Goal: Obtain resource: Obtain resource

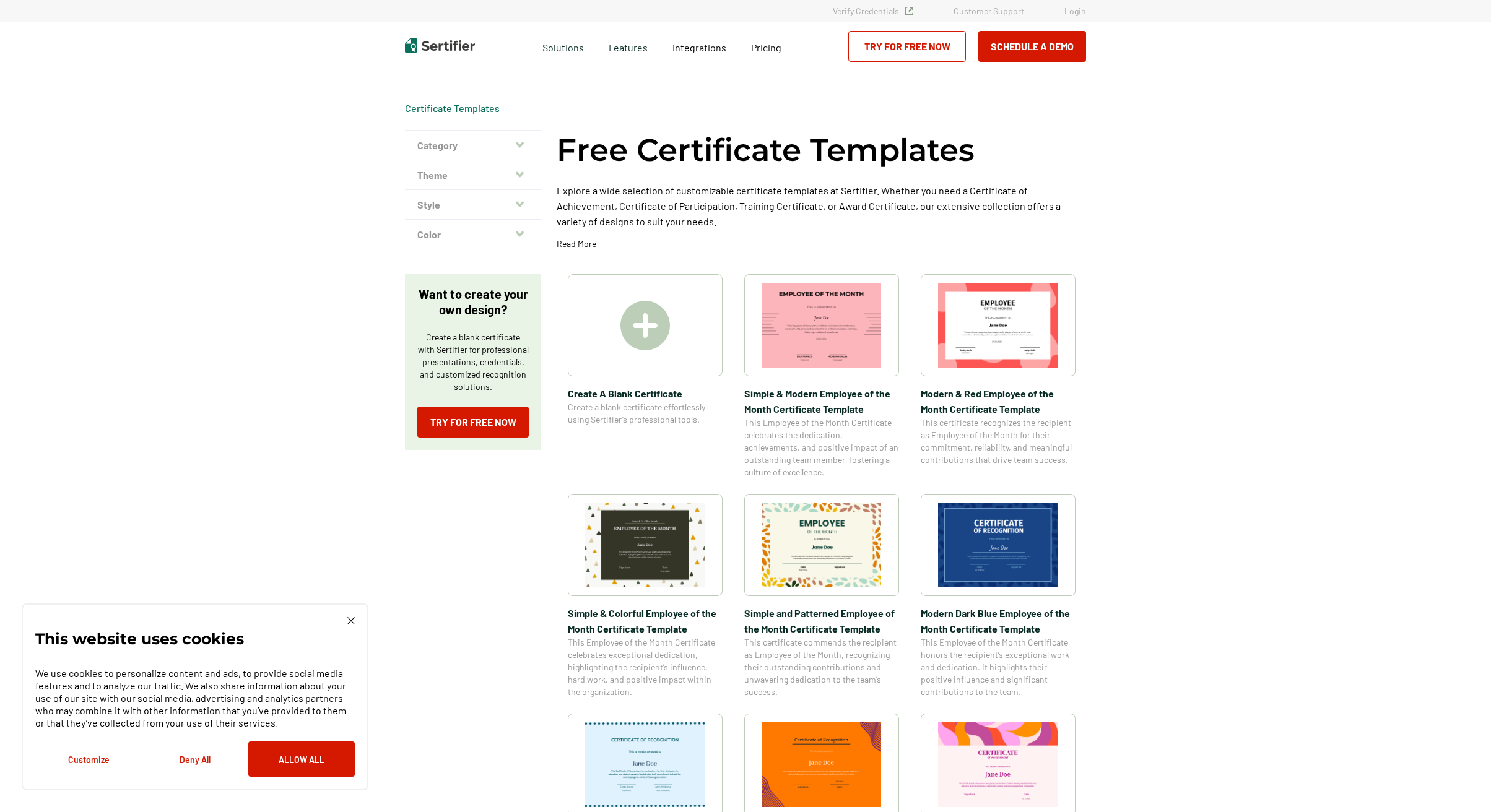
click at [528, 169] on button "Theme" at bounding box center [473, 175] width 136 height 30
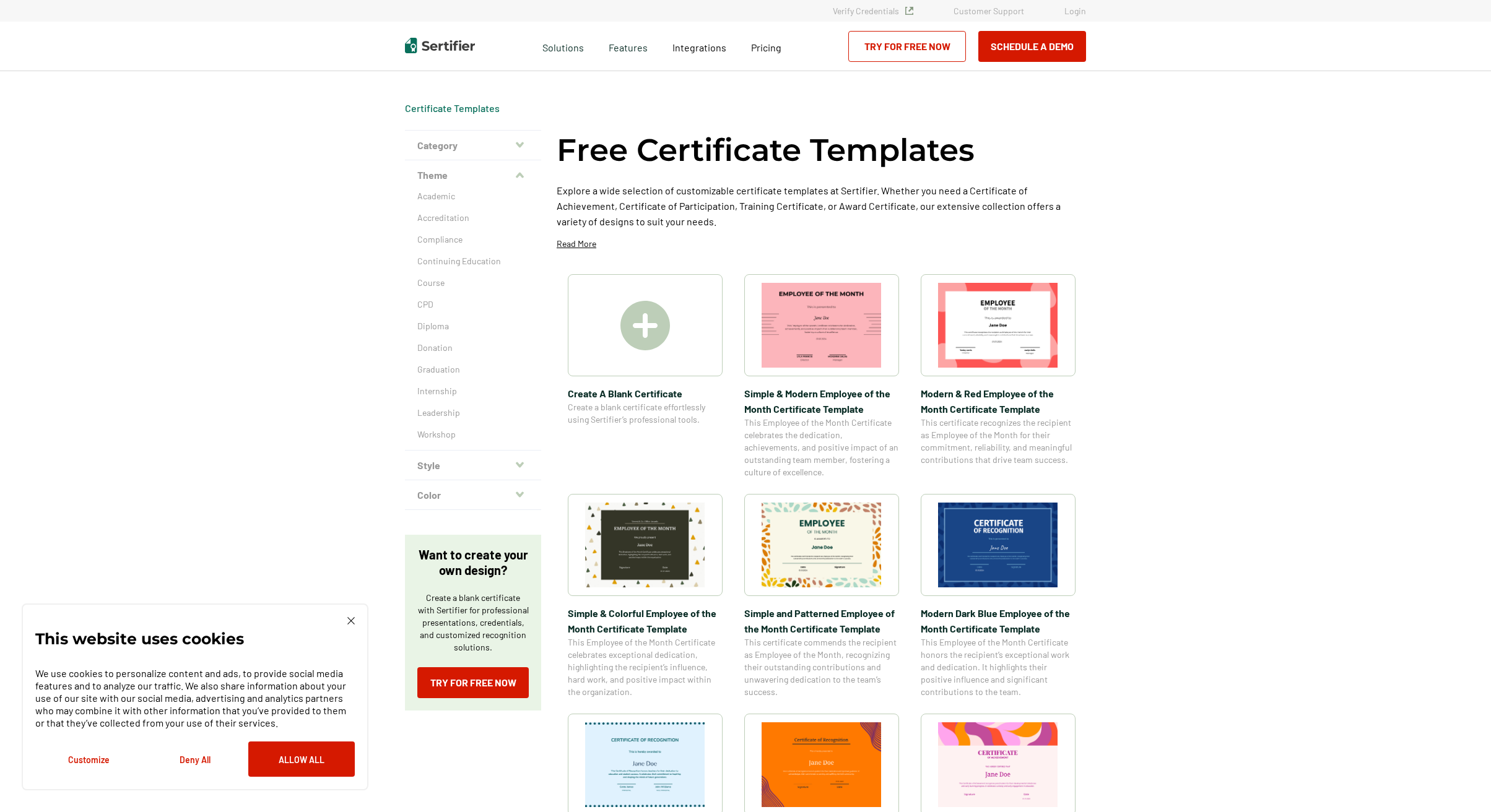
click at [513, 140] on button "Category" at bounding box center [473, 146] width 136 height 30
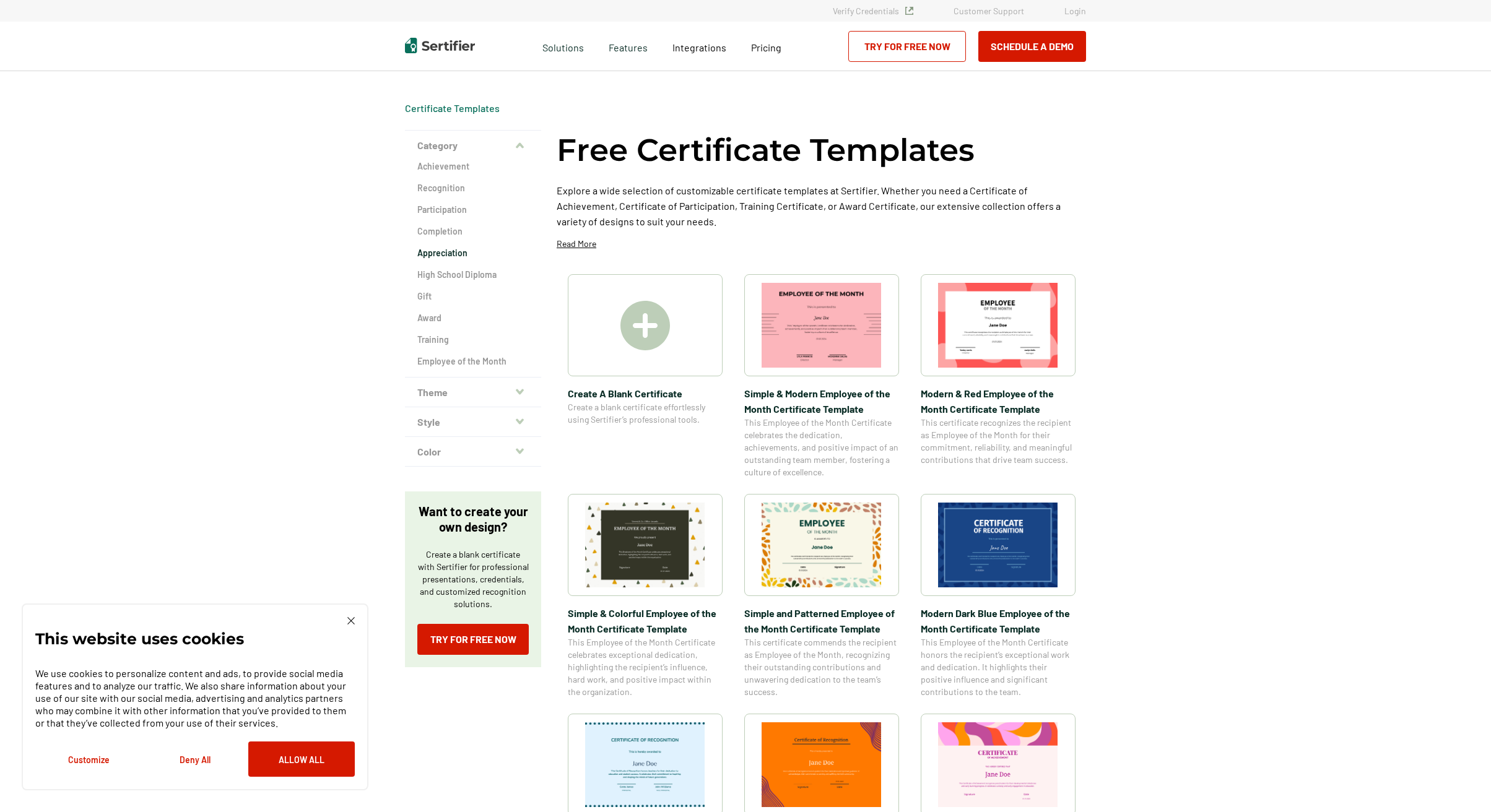
click at [432, 256] on h2 "Appreciation" at bounding box center [473, 253] width 112 height 12
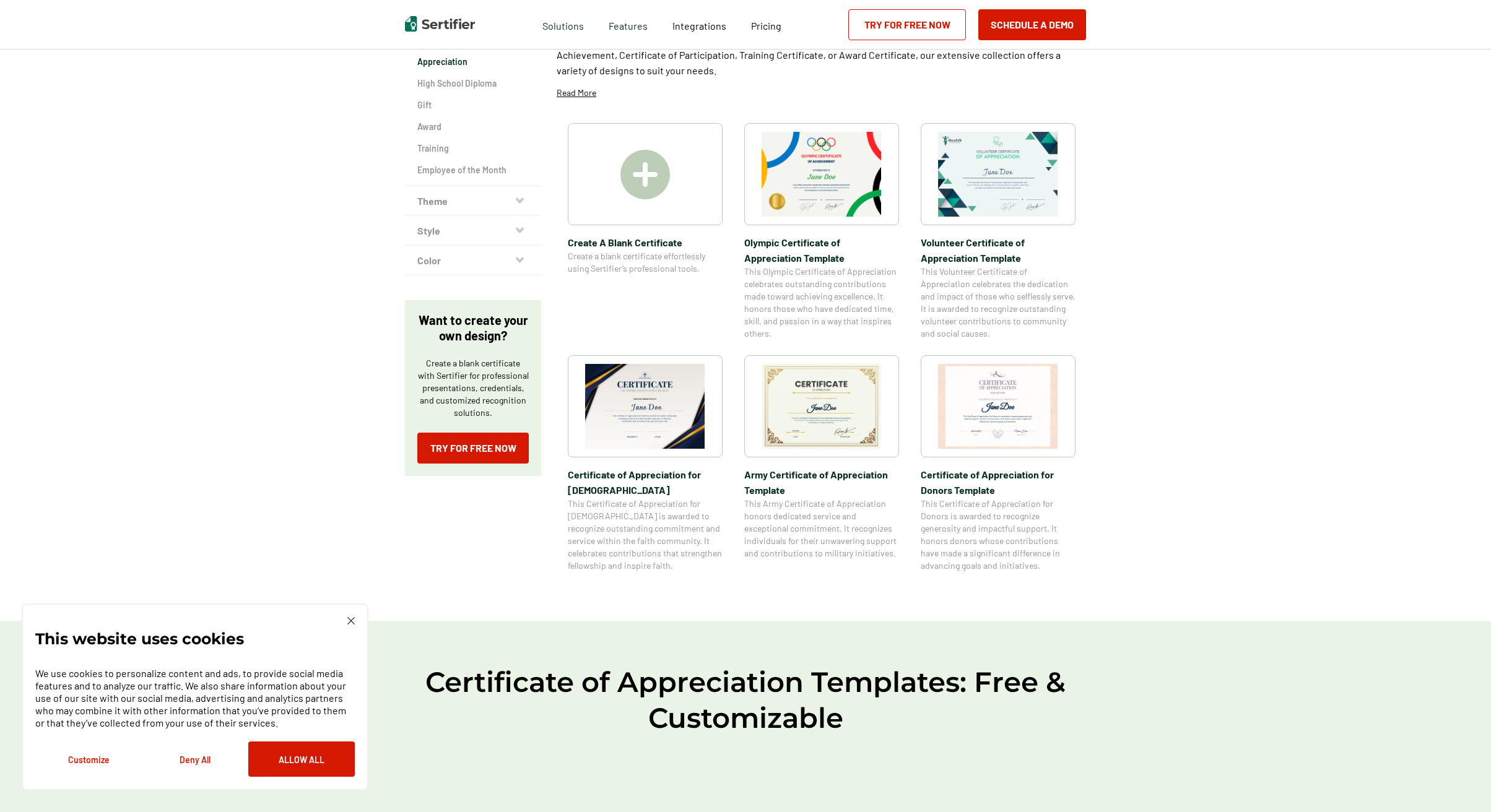
scroll to position [247, 0]
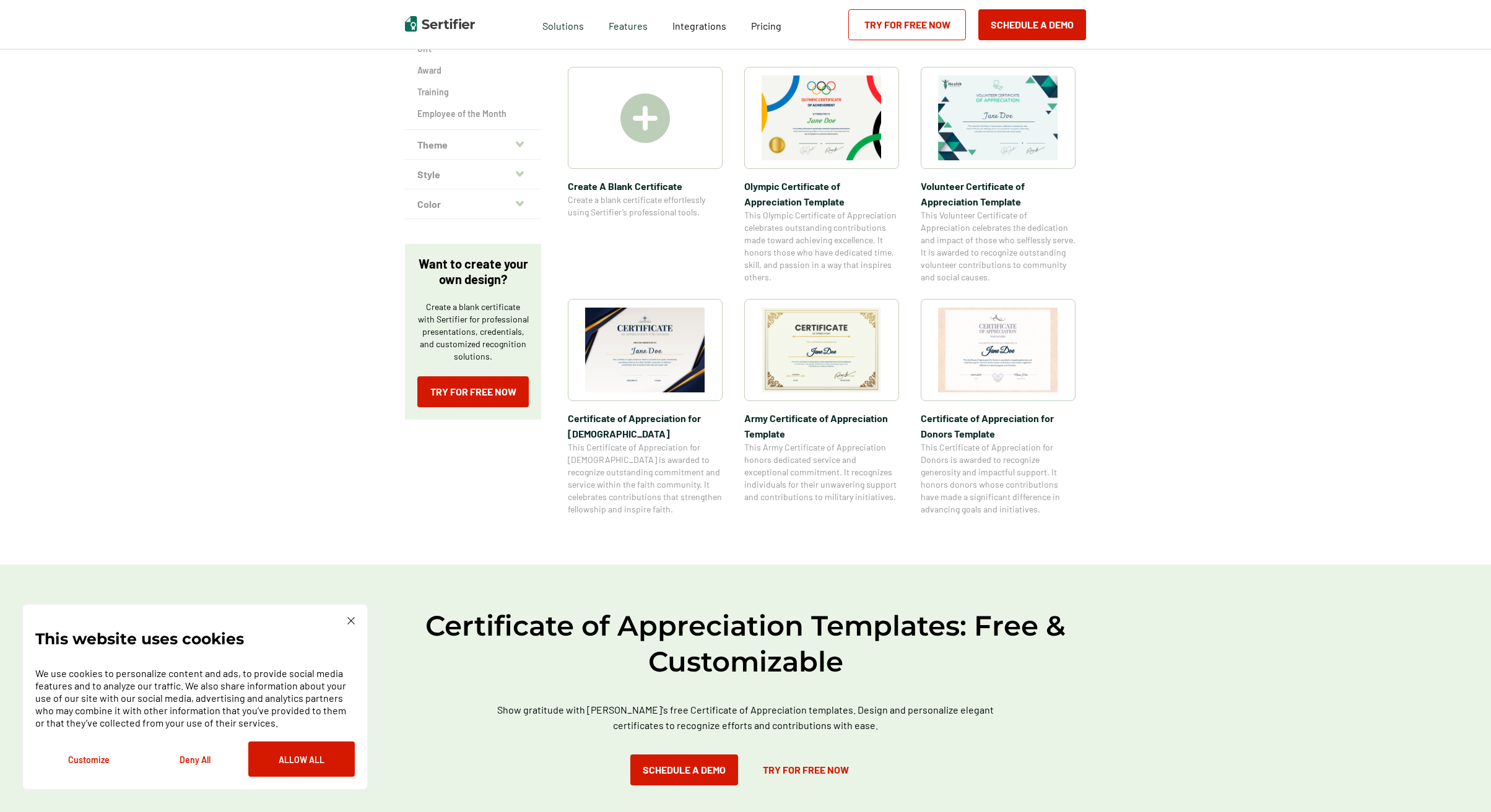
click at [1016, 131] on img at bounding box center [998, 118] width 120 height 85
